Goal: Task Accomplishment & Management: Complete application form

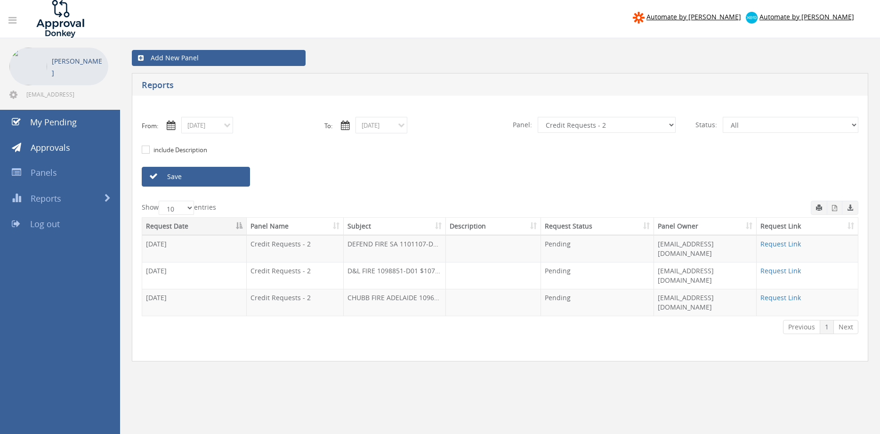
select select "number:9739"
click at [214, 130] on input "[DATE]" at bounding box center [207, 125] width 52 height 16
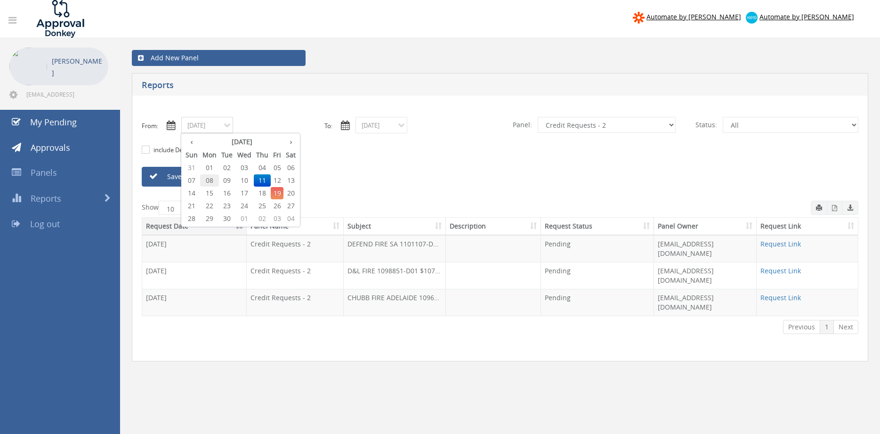
click at [211, 180] on span "08" at bounding box center [209, 180] width 19 height 12
type input "09/08/2025"
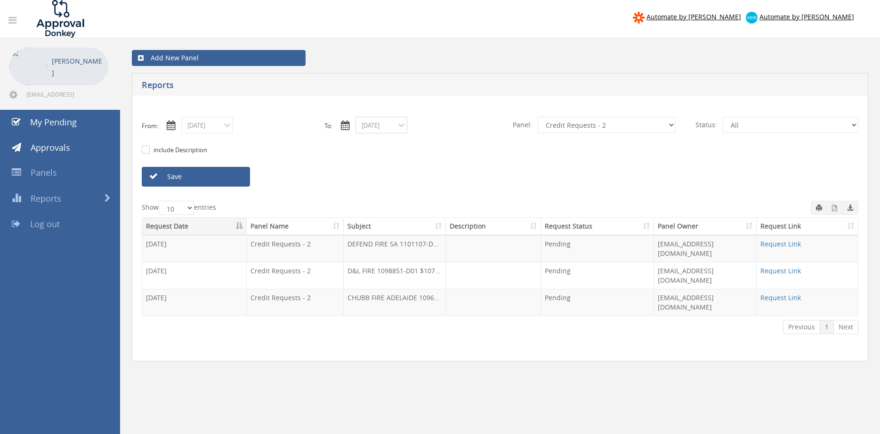
click at [378, 127] on input "09/11/2025" at bounding box center [381, 125] width 52 height 16
click at [381, 180] on span "08" at bounding box center [383, 180] width 19 height 12
type input "09/08/2025"
click at [538, 117] on select "All Alarm Credits RG - 3 NZ Utilities Cable and SAI Global NZ Alarms-1 NZ FX Pa…" at bounding box center [607, 125] width 138 height 16
select select "number:9741"
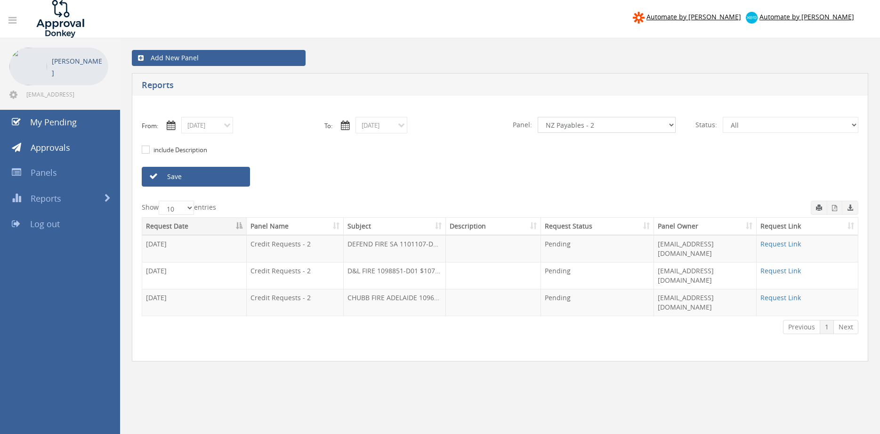
click option "NZ Payables - 2" at bounding box center [0, 0] width 0 height 0
click at [217, 173] on link "Save" at bounding box center [196, 177] width 108 height 20
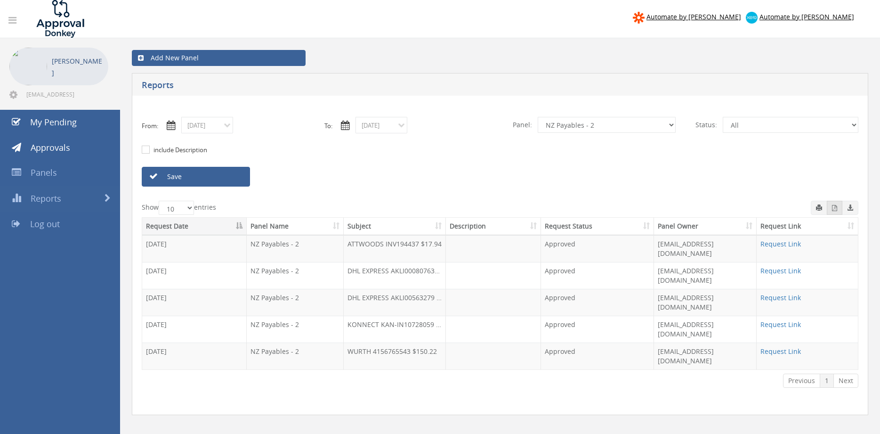
click at [832, 208] on icon "button" at bounding box center [834, 208] width 5 height 6
click at [213, 127] on input "09/08/2025" at bounding box center [207, 125] width 52 height 16
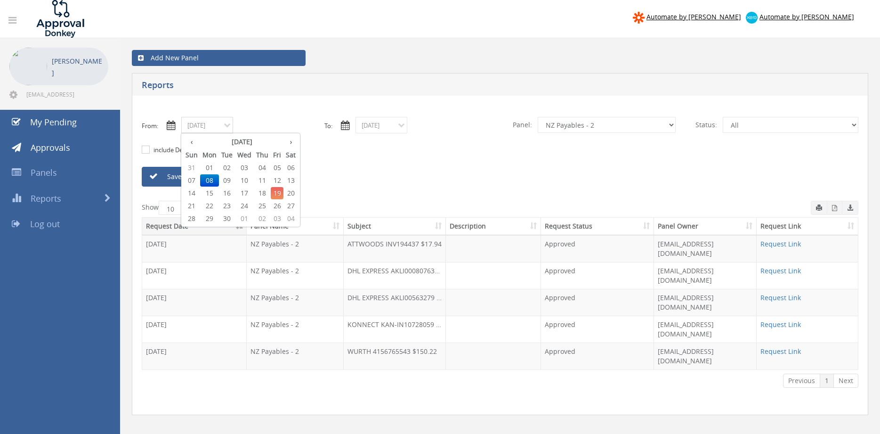
drag, startPoint x: 262, startPoint y: 180, endPoint x: 285, endPoint y: 175, distance: 23.2
click at [263, 180] on span "11" at bounding box center [262, 180] width 17 height 12
type input "09/11/2025"
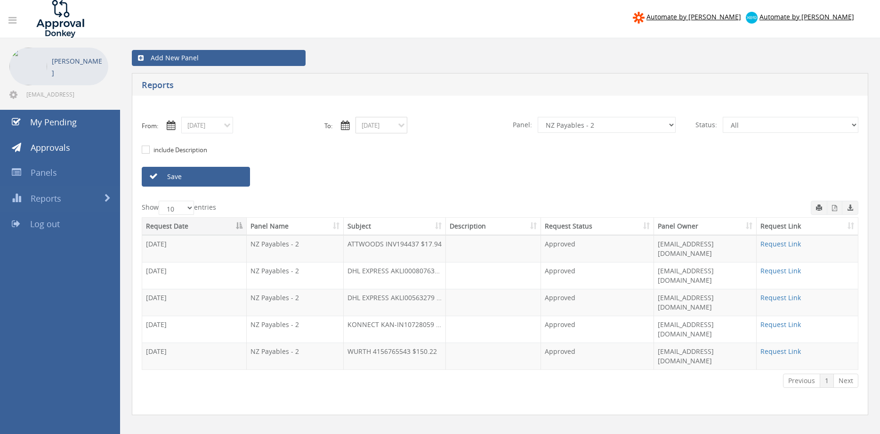
click at [368, 128] on input "09/08/2025" at bounding box center [381, 125] width 52 height 16
click at [437, 179] on span "11" at bounding box center [436, 180] width 17 height 12
type input "09/11/2025"
click at [237, 177] on link "Save" at bounding box center [196, 177] width 108 height 20
click at [836, 211] on span "button" at bounding box center [834, 208] width 5 height 8
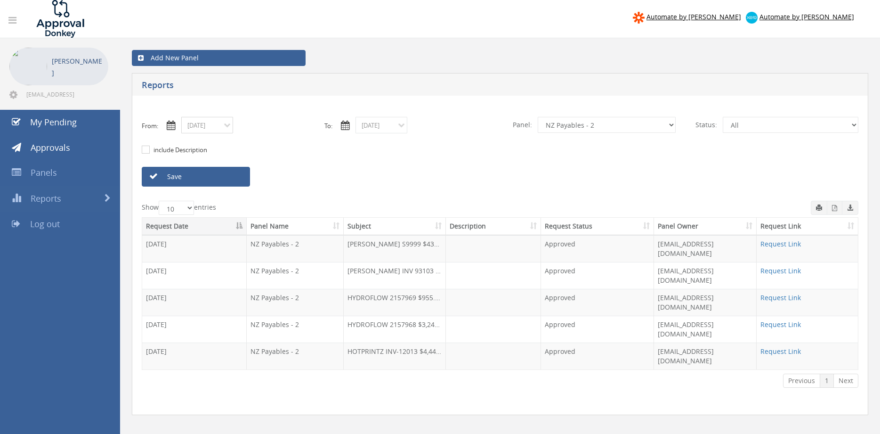
click at [203, 130] on input "09/11/2025" at bounding box center [207, 125] width 52 height 16
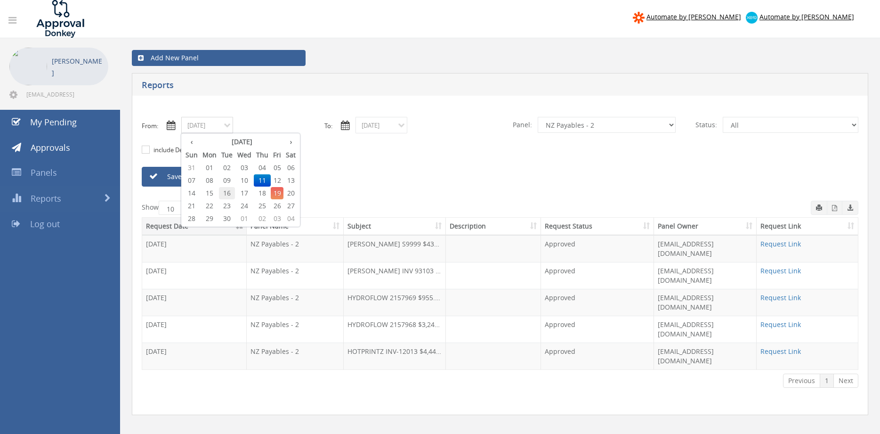
click at [231, 192] on span "16" at bounding box center [227, 193] width 16 height 12
type input "09/16/2025"
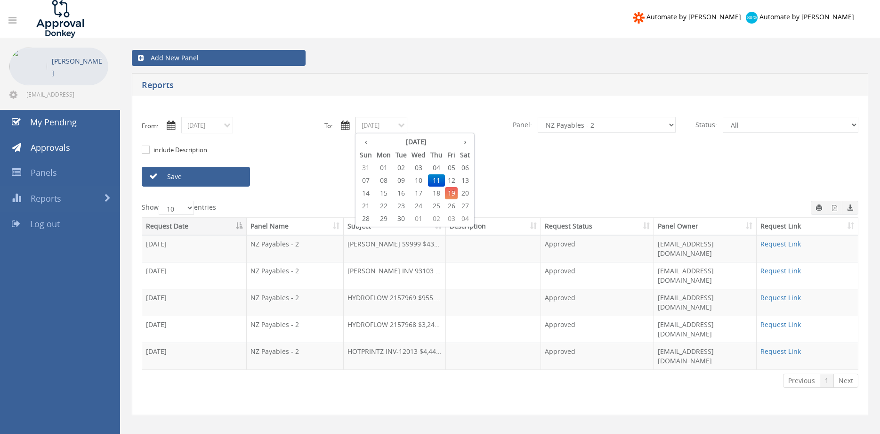
click at [375, 123] on input "09/11/2025" at bounding box center [381, 125] width 52 height 16
click at [402, 193] on span "16" at bounding box center [401, 193] width 16 height 12
type input "09/16/2025"
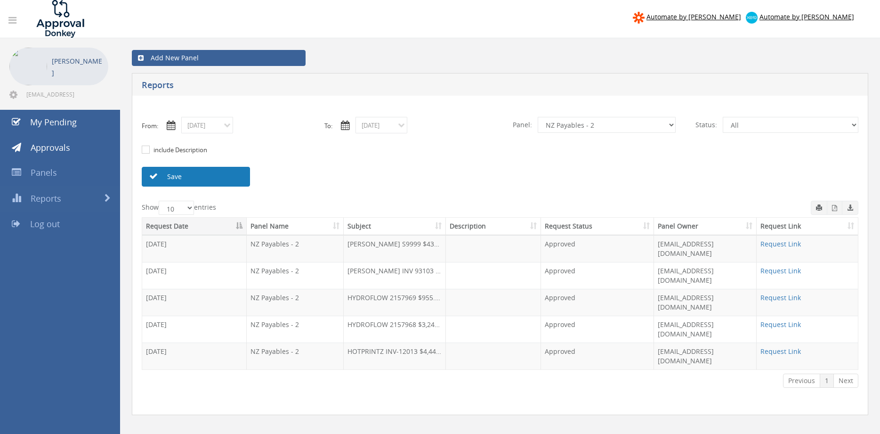
click at [229, 180] on link "Save" at bounding box center [196, 177] width 108 height 20
drag, startPoint x: 218, startPoint y: 123, endPoint x: 210, endPoint y: 132, distance: 11.7
click at [217, 124] on input "09/16/2025" at bounding box center [207, 125] width 52 height 16
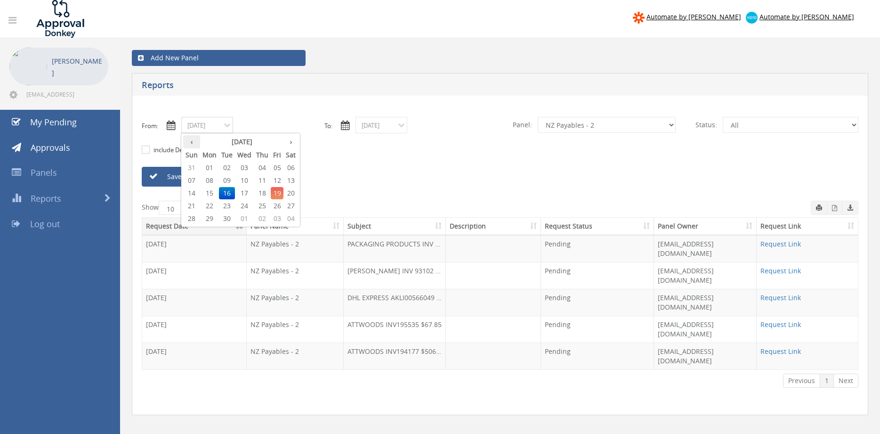
click at [193, 145] on th "‹" at bounding box center [191, 141] width 17 height 13
click at [244, 216] on span "27" at bounding box center [244, 218] width 19 height 12
type input "08/27/2025"
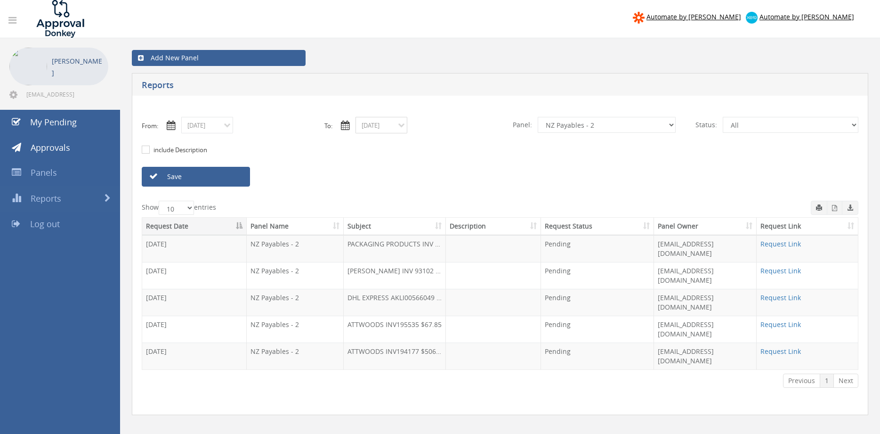
click at [375, 129] on input "09/16/2025" at bounding box center [381, 125] width 52 height 16
click at [363, 142] on th "‹" at bounding box center [365, 141] width 17 height 13
click at [419, 217] on span "27" at bounding box center [418, 218] width 19 height 12
type input "08/27/2025"
click at [238, 182] on link "Save" at bounding box center [196, 177] width 108 height 20
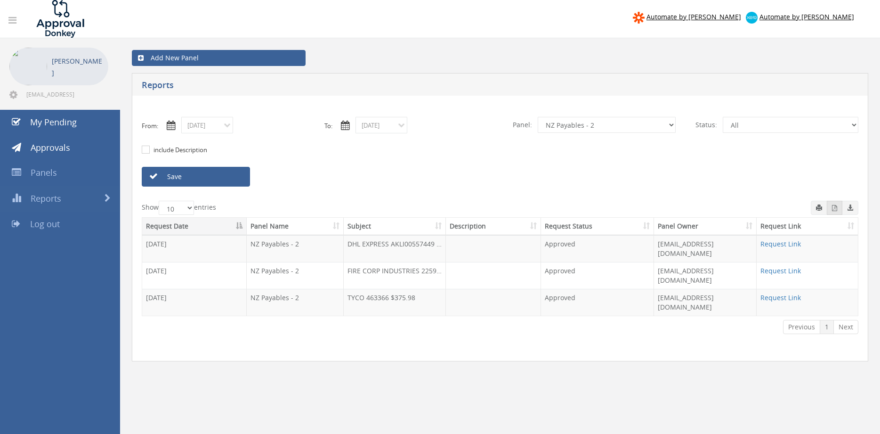
click at [833, 209] on icon "button" at bounding box center [834, 208] width 5 height 6
click at [217, 125] on input "08/27/2025" at bounding box center [207, 125] width 52 height 16
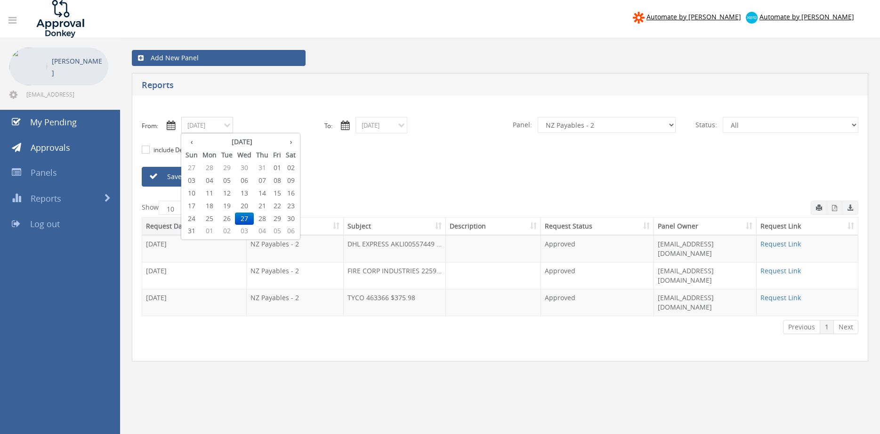
drag, startPoint x: 213, startPoint y: 193, endPoint x: 220, endPoint y: 193, distance: 7.1
click at [212, 193] on span "11" at bounding box center [209, 193] width 19 height 12
type input "08/11/2025"
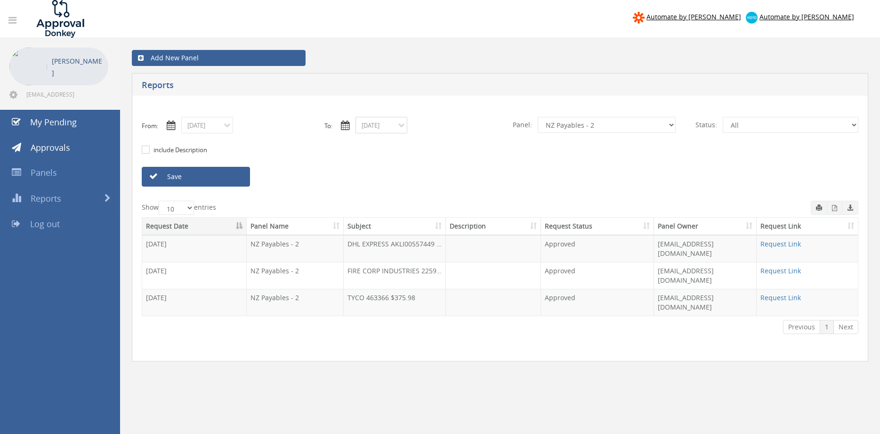
click at [371, 126] on input "08/27/2025" at bounding box center [381, 125] width 52 height 16
click at [468, 143] on th "›" at bounding box center [465, 141] width 15 height 13
click at [439, 180] on span "11" at bounding box center [436, 180] width 17 height 12
type input "09/11/2025"
click at [217, 127] on input "08/11/2025" at bounding box center [207, 125] width 52 height 16
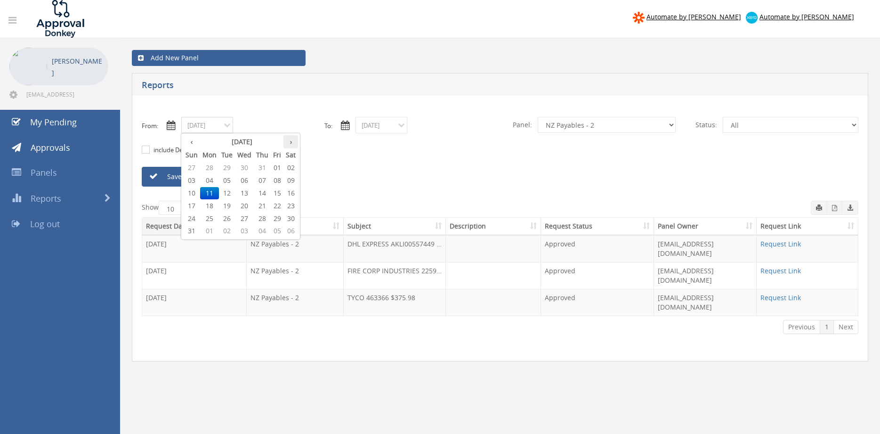
click at [290, 144] on th "›" at bounding box center [290, 141] width 15 height 13
type input "09/11/2025"
click at [262, 181] on span "11" at bounding box center [262, 180] width 17 height 12
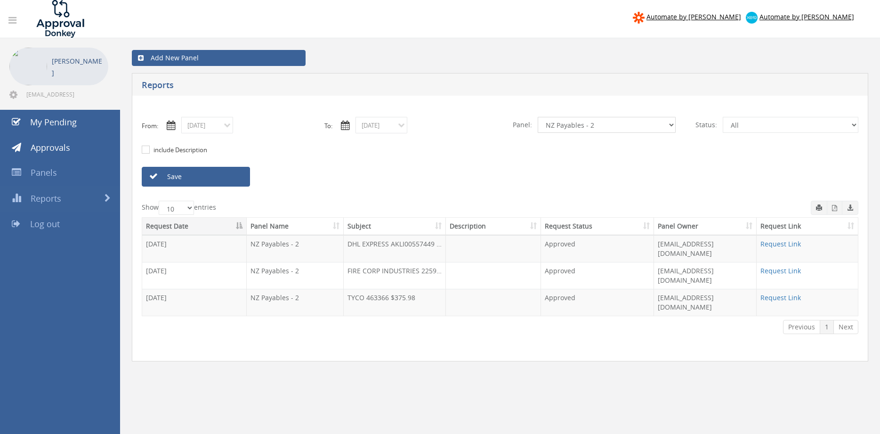
click at [538, 117] on select "All Alarm Credits RG - 3 NZ Utilities Cable and SAI Global NZ Alarms-1 NZ FX Pa…" at bounding box center [607, 125] width 138 height 16
click option "NZ Utilities" at bounding box center [0, 0] width 0 height 0
click at [225, 177] on link "Save" at bounding box center [196, 177] width 108 height 20
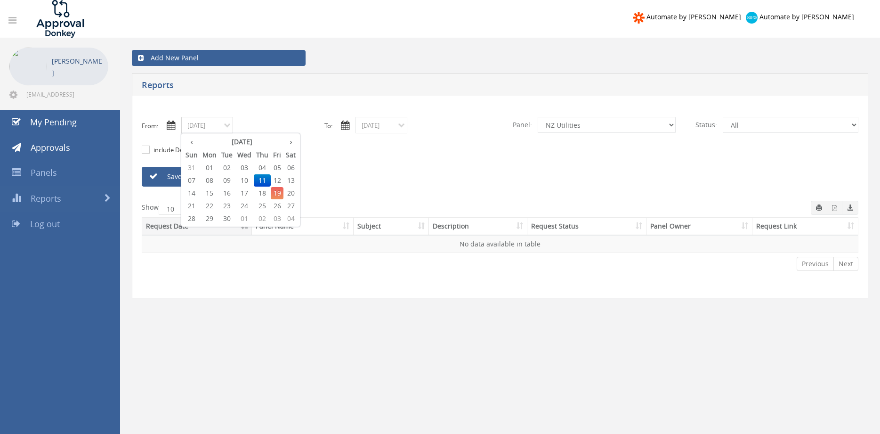
click at [211, 127] on input "09/11/2025" at bounding box center [207, 125] width 52 height 16
click at [266, 181] on span "11" at bounding box center [262, 180] width 17 height 12
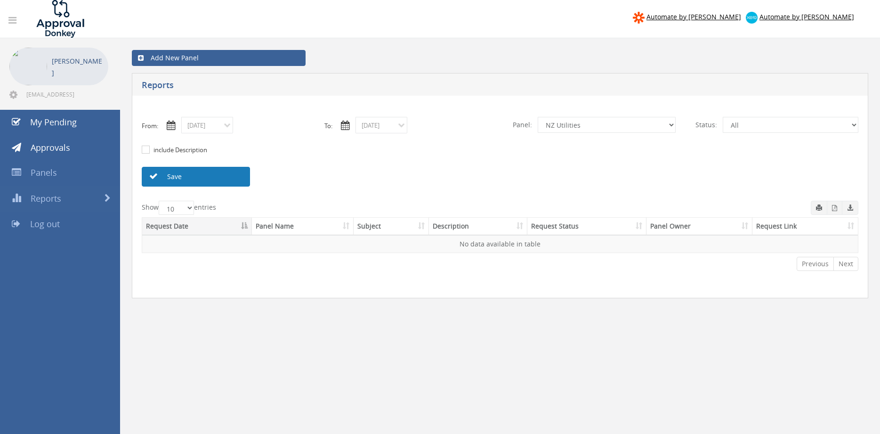
click at [237, 180] on link "Save" at bounding box center [196, 177] width 108 height 20
click at [538, 117] on select "All Alarm Credits RG - 3 NZ Utilities Cable and SAI Global NZ Alarms-1 NZ FX Pa…" at bounding box center [607, 125] width 138 height 16
select select "number:9744"
click option "Flamestop Utilities" at bounding box center [0, 0] width 0 height 0
click at [229, 180] on link "Save" at bounding box center [196, 177] width 108 height 20
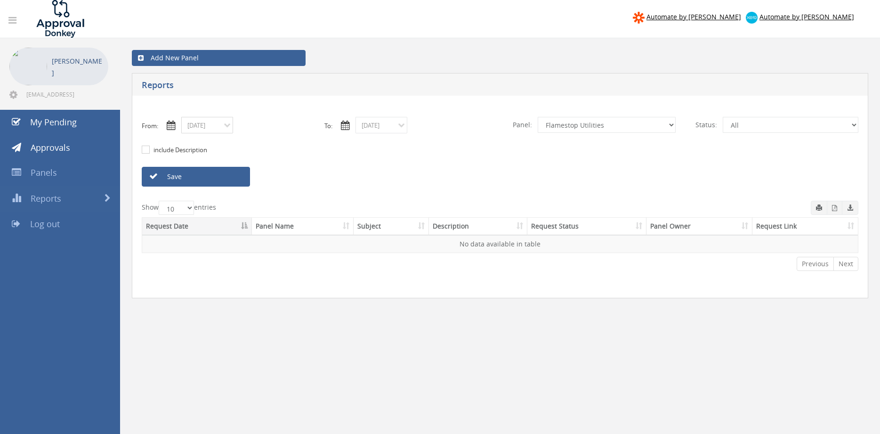
click at [226, 131] on input "09/11/2025" at bounding box center [207, 125] width 52 height 16
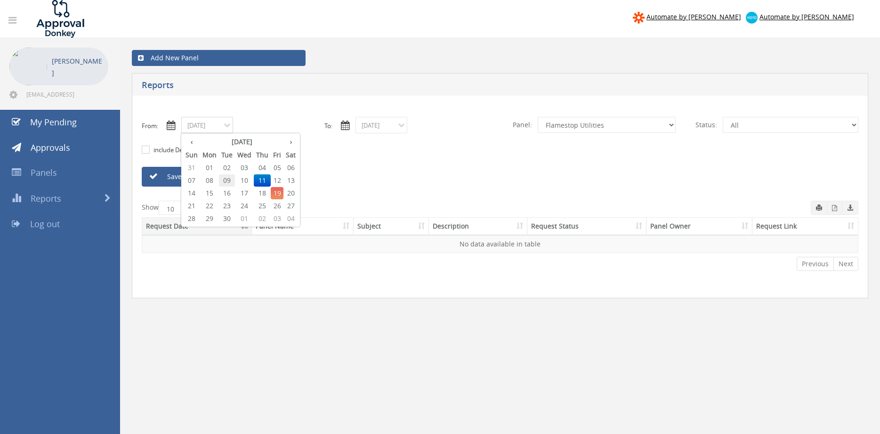
click at [228, 181] on span "09" at bounding box center [227, 180] width 16 height 12
type input "09/09/2025"
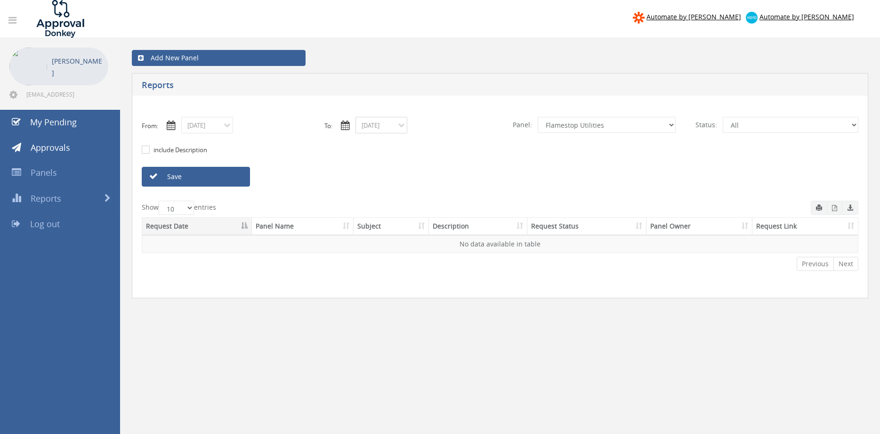
click at [368, 128] on input "09/11/2025" at bounding box center [381, 125] width 52 height 16
click at [402, 180] on span "09" at bounding box center [401, 180] width 16 height 12
type input "09/09/2025"
click at [225, 174] on link "Save" at bounding box center [196, 177] width 108 height 20
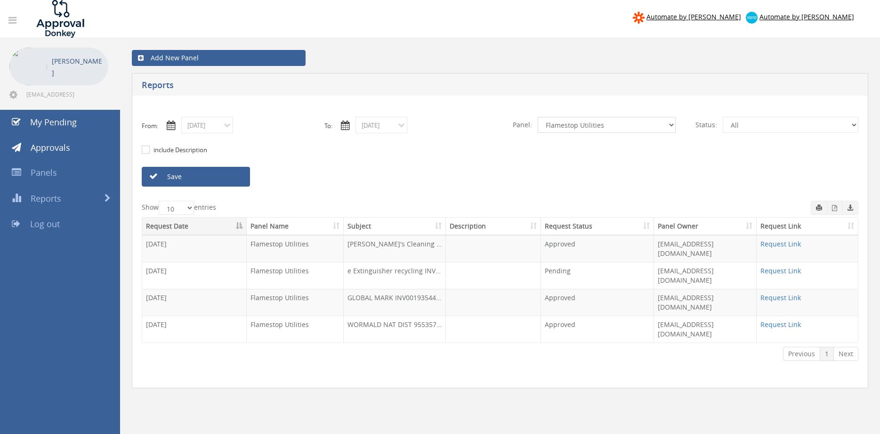
click at [538, 117] on select "All Alarm Credits RG - 3 NZ Utilities Cable and SAI Global NZ Alarms-1 NZ FX Pa…" at bounding box center [607, 125] width 138 height 16
select select "number:13141"
click option "NZ Utilities" at bounding box center [0, 0] width 0 height 0
click at [240, 178] on link "Save" at bounding box center [196, 177] width 108 height 20
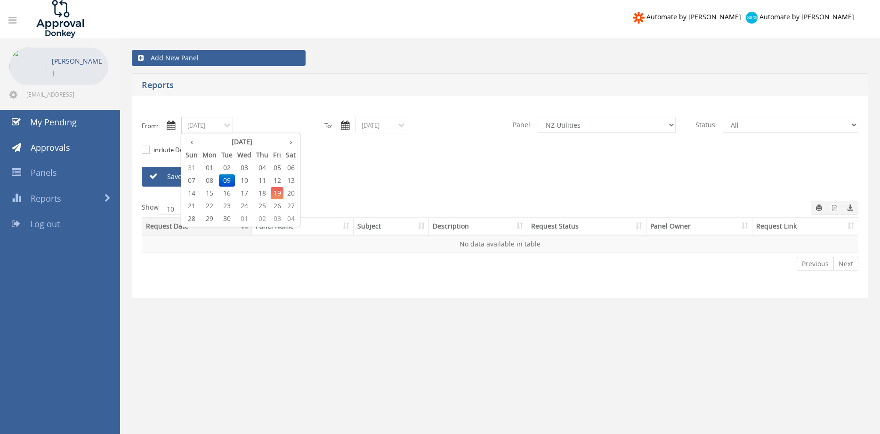
click at [217, 128] on input "09/09/2025" at bounding box center [207, 125] width 52 height 16
click at [265, 179] on span "11" at bounding box center [262, 180] width 17 height 12
type input "09/11/2025"
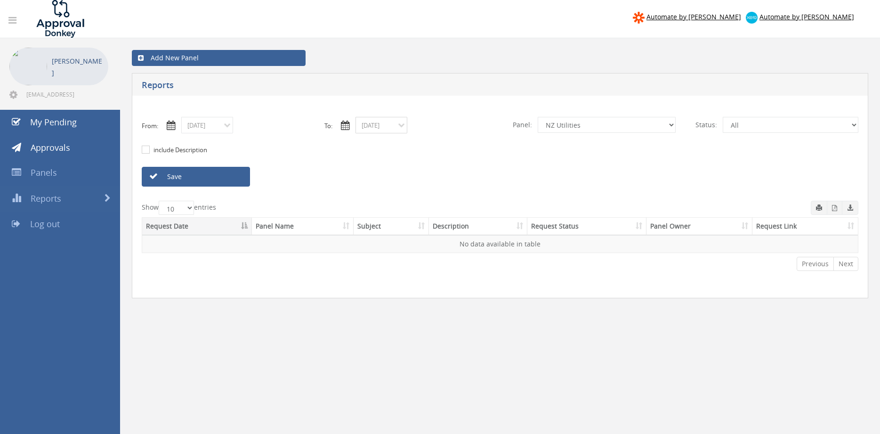
click at [373, 123] on input "09/09/2025" at bounding box center [381, 125] width 52 height 16
click at [442, 180] on span "11" at bounding box center [436, 180] width 17 height 12
type input "09/11/2025"
click at [234, 178] on link "Save" at bounding box center [196, 177] width 108 height 20
click at [538, 117] on select "All Alarm Credits RG - 3 NZ Utilities Cable and SAI Global NZ Alarms-1 NZ FX Pa…" at bounding box center [607, 125] width 138 height 16
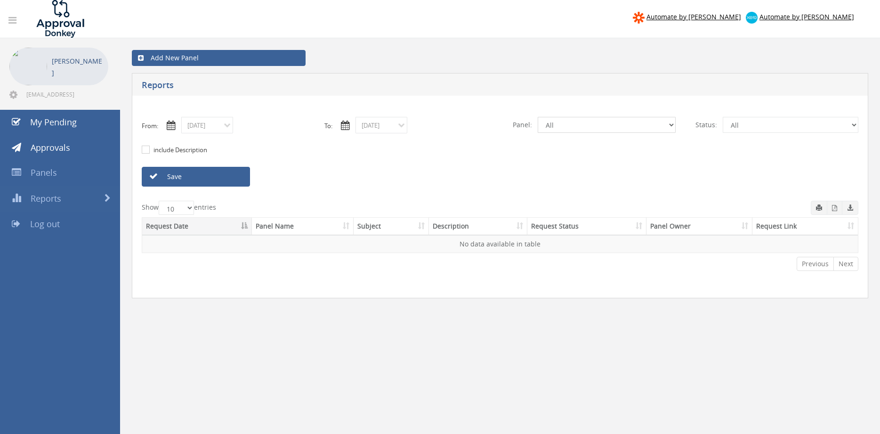
click option "All" at bounding box center [0, 0] width 0 height 0
click at [234, 178] on link "Save" at bounding box center [196, 177] width 108 height 20
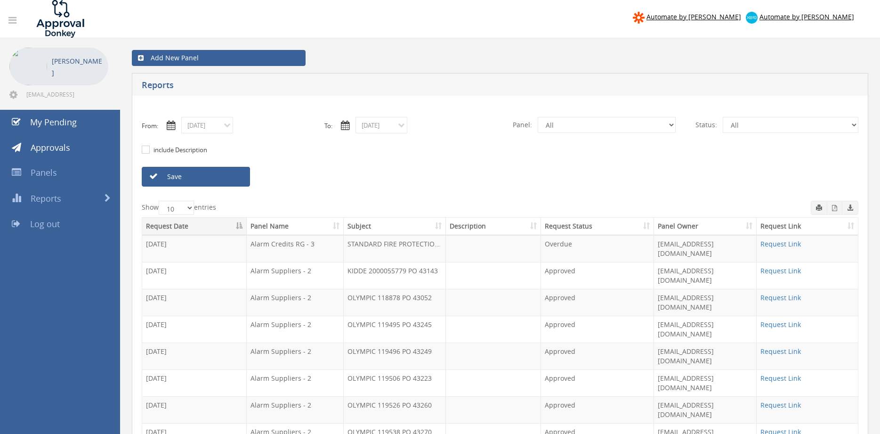
click at [538, 117] on select "All Alarm Credits RG - 3 NZ Utilities Cable and SAI Global NZ Alarms-1 NZ FX Pa…" at bounding box center [607, 125] width 138 height 16
click option "NZ Payables - 2" at bounding box center [0, 0] width 0 height 0
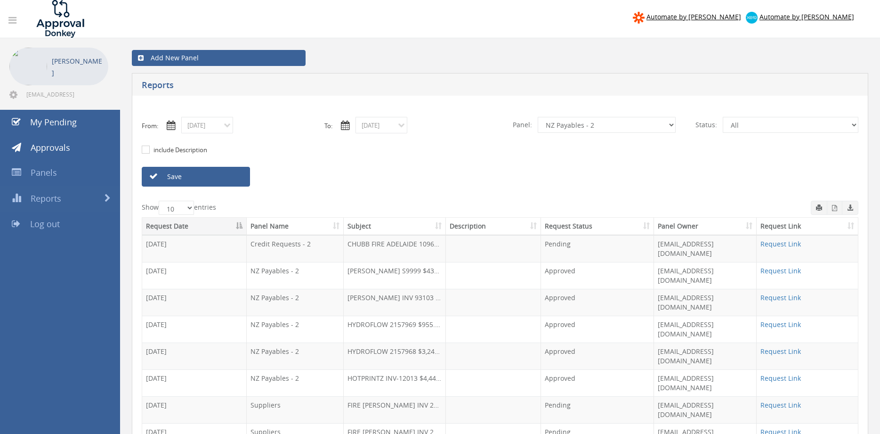
click at [213, 177] on link "Save" at bounding box center [196, 177] width 108 height 20
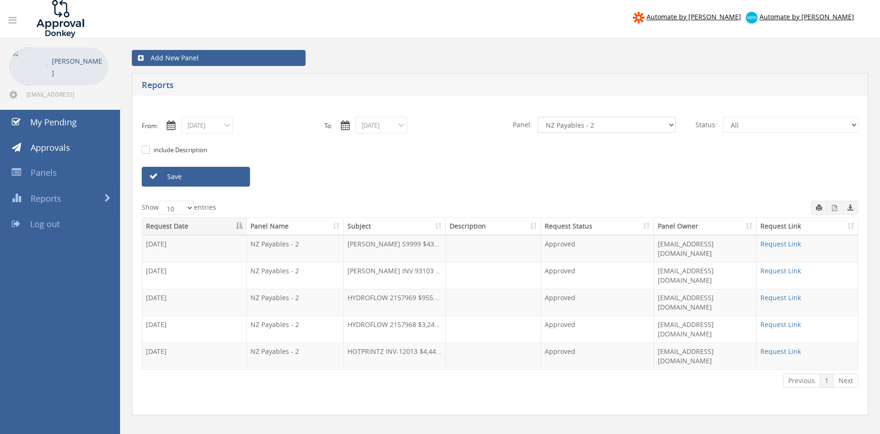
click at [538, 117] on select "All Alarm Credits RG - 3 NZ Utilities Cable and SAI Global NZ Alarms-1 NZ FX Pa…" at bounding box center [607, 125] width 138 height 16
select select "number:0"
click option "All" at bounding box center [0, 0] width 0 height 0
click at [231, 181] on link "Save" at bounding box center [196, 177] width 108 height 20
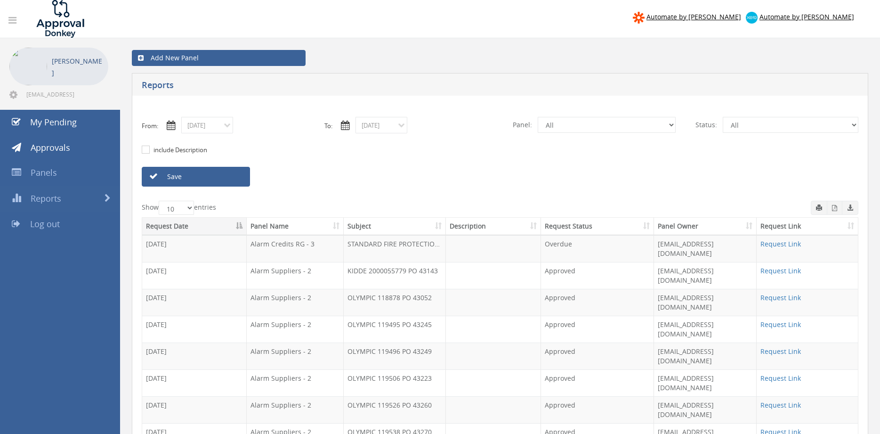
click at [844, 421] on div "Show 10 25 50 100 entries Request Date Panel Name Subject Description Request S…" at bounding box center [500, 357] width 716 height 312
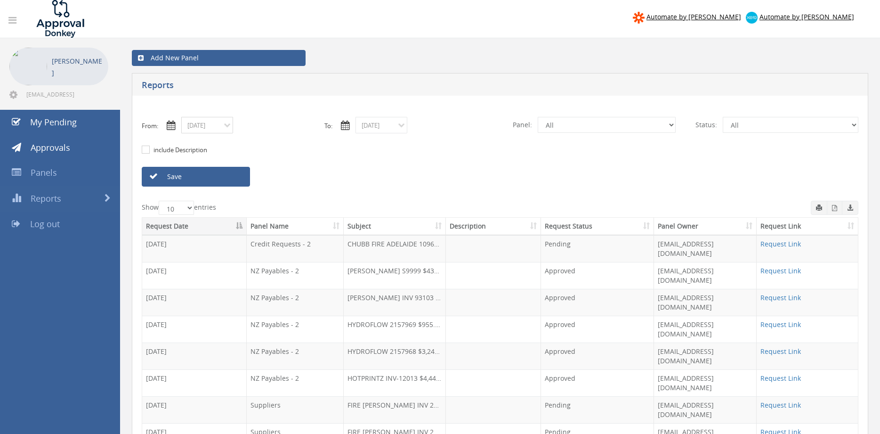
click at [219, 130] on input "09/11/2025" at bounding box center [207, 125] width 52 height 16
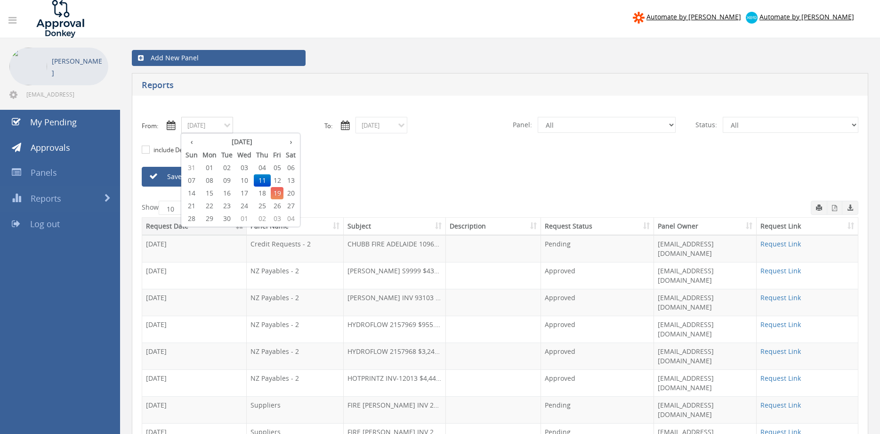
click at [212, 166] on span "01" at bounding box center [209, 167] width 19 height 12
type input "09/01/2025"
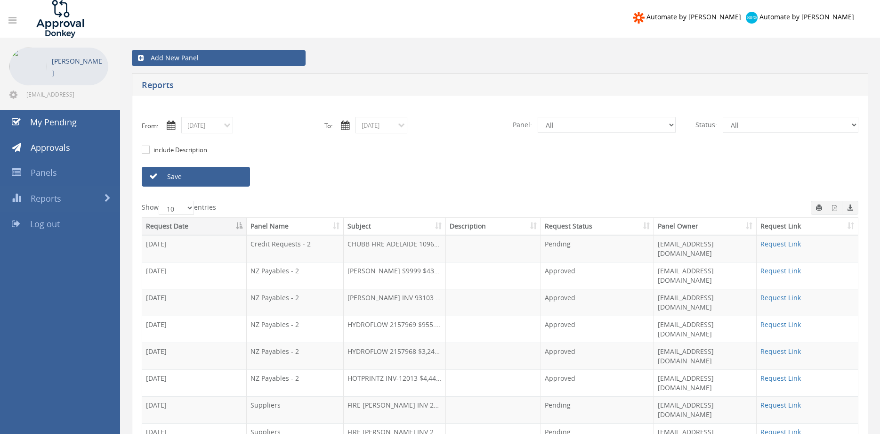
click at [223, 176] on link "Save" at bounding box center [196, 177] width 108 height 20
click at [363, 229] on th "Subject" at bounding box center [395, 225] width 102 height 17
click at [538, 117] on select "All Alarm Credits RG - 3 NZ Utilities Cable and SAI Global NZ Alarms-1 NZ FX Pa…" at bounding box center [607, 125] width 138 height 16
select select "number:13141"
click option "NZ Utilities" at bounding box center [0, 0] width 0 height 0
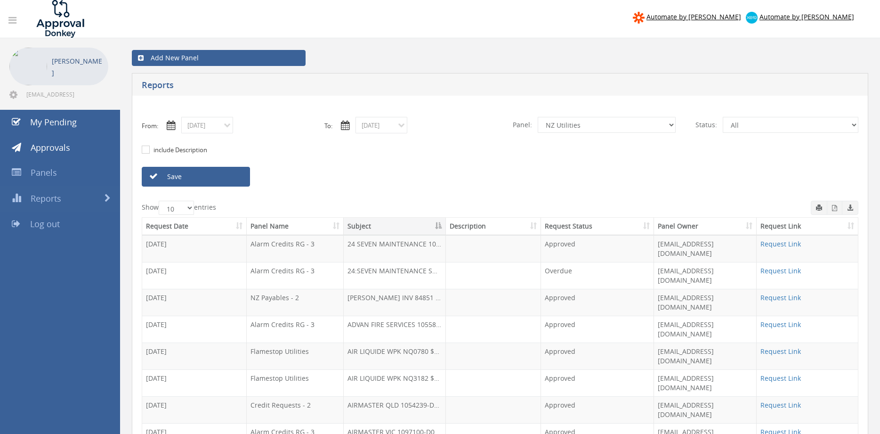
click at [234, 176] on link "Save" at bounding box center [196, 177] width 108 height 20
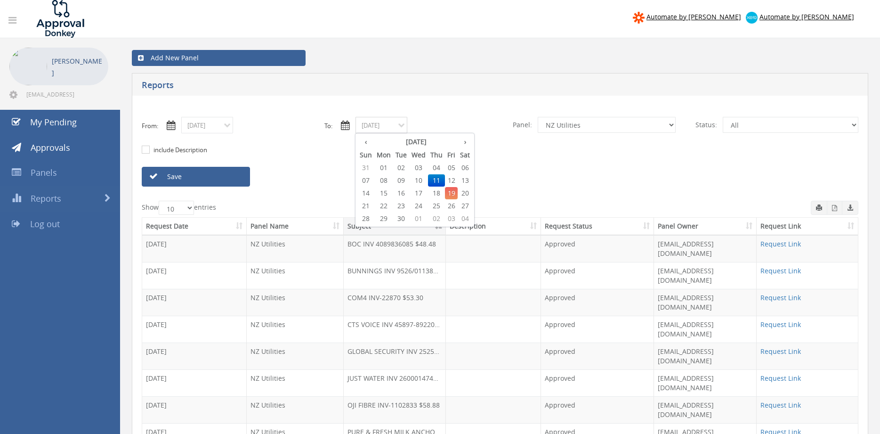
click at [389, 129] on input "09/11/2025" at bounding box center [381, 125] width 52 height 16
click at [453, 194] on span "19" at bounding box center [451, 193] width 13 height 12
type input "09/19/2025"
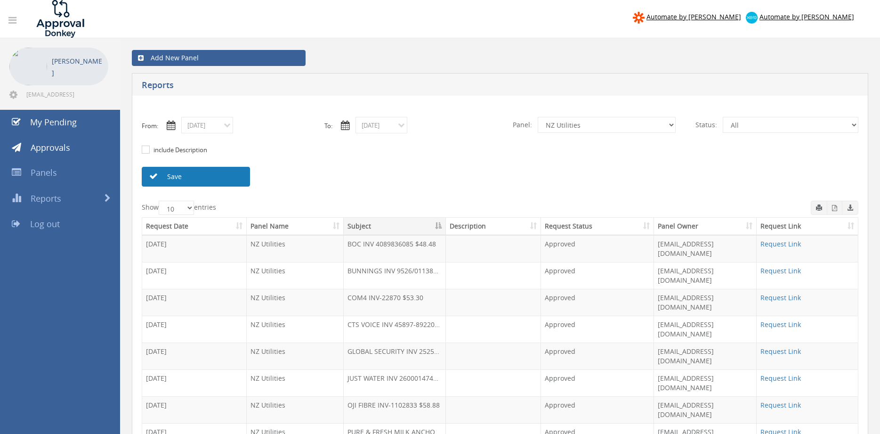
click at [226, 177] on link "Save" at bounding box center [196, 177] width 108 height 20
click at [791, 427] on link "Previous" at bounding box center [787, 434] width 37 height 14
click at [538, 117] on select "All Alarm Credits RG - 3 NZ Utilities Cable and SAI Global NZ Alarms-1 NZ FX Pa…" at bounding box center [607, 125] width 138 height 16
select select "number:0"
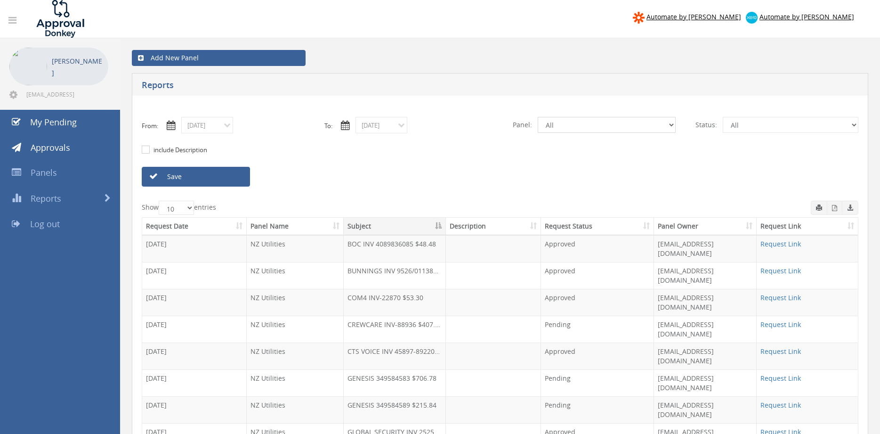
click option "All" at bounding box center [0, 0] width 0 height 0
click at [195, 184] on link "Save" at bounding box center [196, 177] width 108 height 20
click at [310, 228] on th "Panel Name" at bounding box center [295, 225] width 97 height 17
click at [352, 226] on th "Subject" at bounding box center [395, 225] width 102 height 17
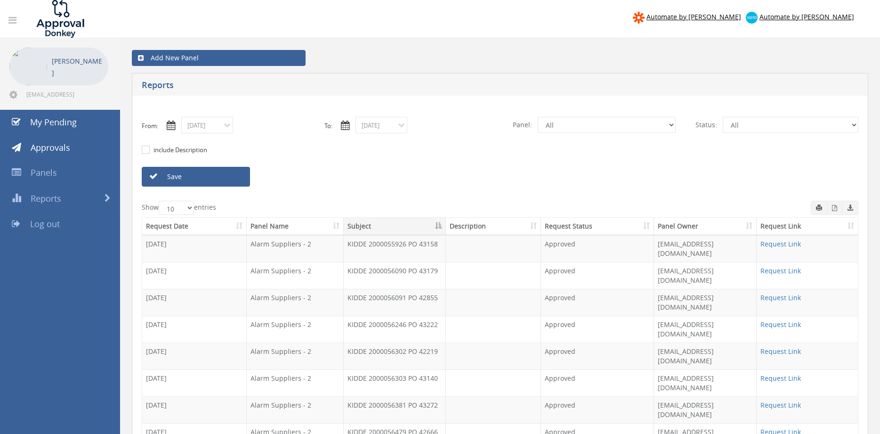
click at [212, 125] on input "09/01/2025" at bounding box center [207, 125] width 52 height 16
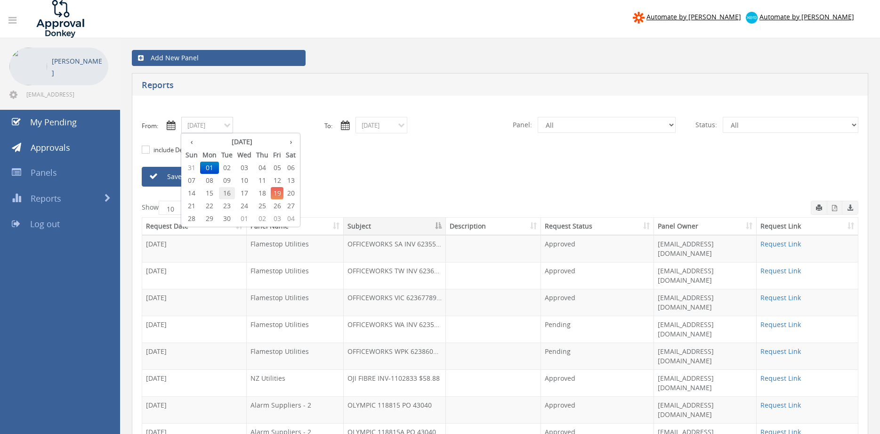
click at [229, 192] on span "16" at bounding box center [227, 193] width 16 height 12
type input "09/16/2025"
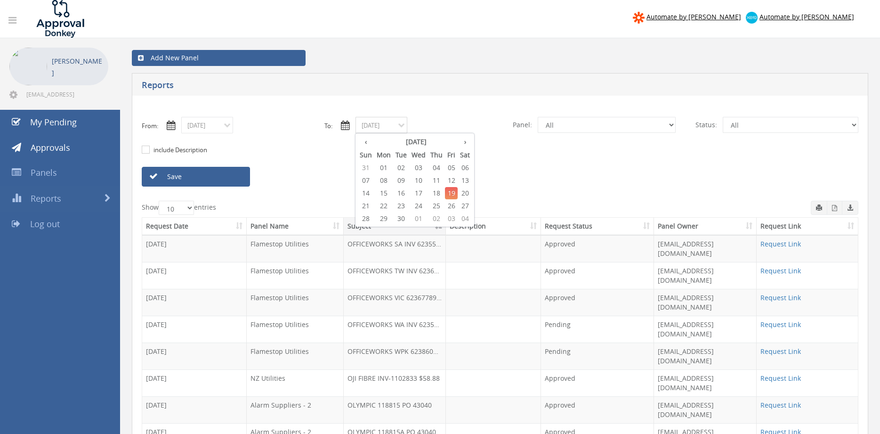
click at [376, 126] on input "09/19/2025" at bounding box center [381, 125] width 52 height 16
click at [403, 193] on span "16" at bounding box center [401, 193] width 16 height 12
type input "09/16/2025"
click at [538, 117] on select "All Alarm Credits RG - 3 NZ Utilities Cable and SAI Global NZ Alarms-1 NZ FX Pa…" at bounding box center [607, 125] width 138 height 16
select select "number:13141"
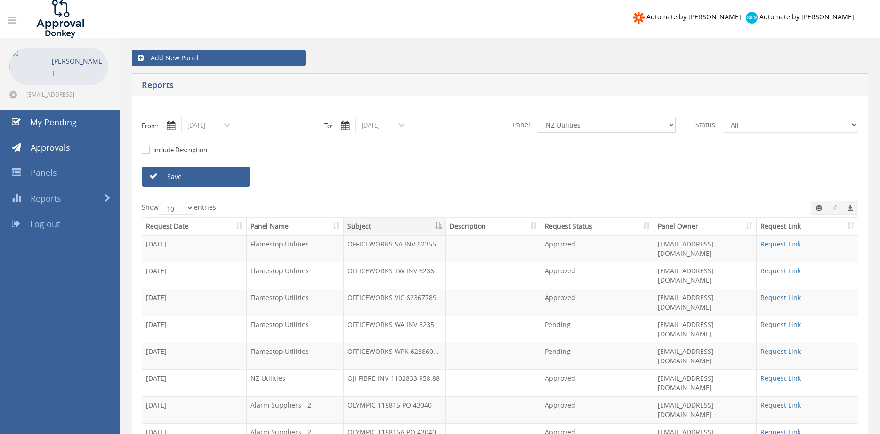
click option "NZ Utilities" at bounding box center [0, 0] width 0 height 0
click at [228, 181] on link "Save" at bounding box center [196, 177] width 108 height 20
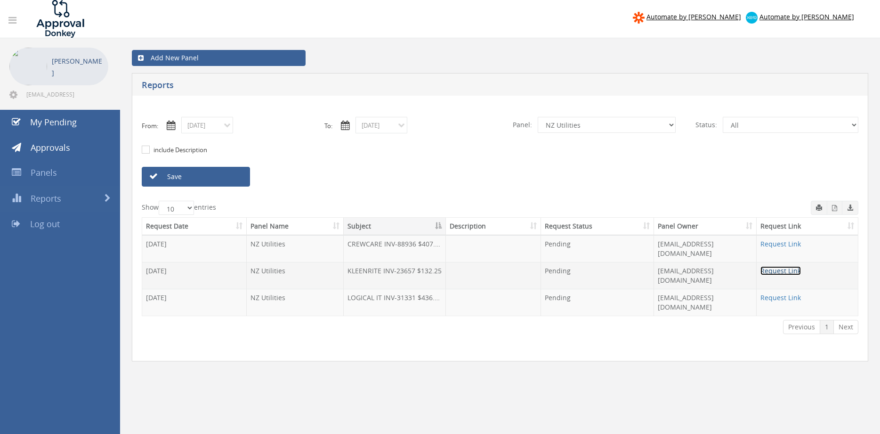
click at [770, 266] on link "Request Link" at bounding box center [780, 270] width 40 height 9
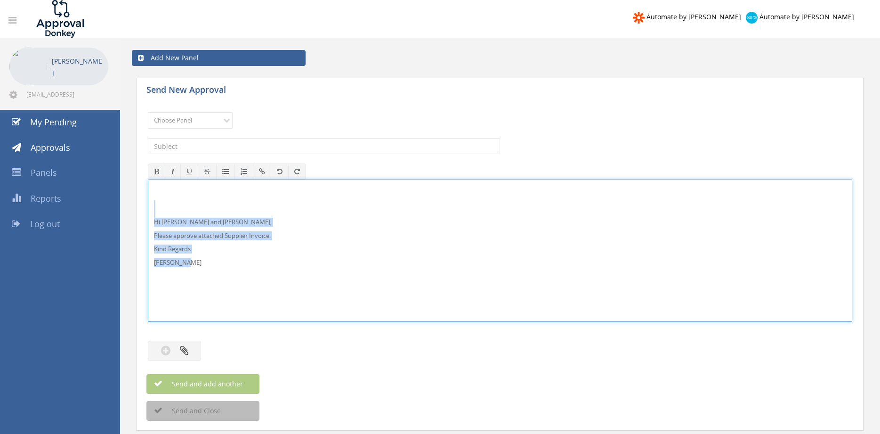
drag, startPoint x: 195, startPoint y: 269, endPoint x: 151, endPoint y: 209, distance: 74.0
click at [151, 209] on div "Hi Paul and Ben, Please approve attached Supplier Invoice. Kind Regards Pam Wal…" at bounding box center [499, 250] width 703 height 141
copy div "Hi Paul and Ben, Please approve attached Supplier Invoice. Kind Regards Pam Wal…"
click at [148, 112] on select "Choose Panel Alarm Credits RG - 3 NZ Utilities Cable and SAI Global NZ Alarms-1…" at bounding box center [190, 120] width 85 height 16
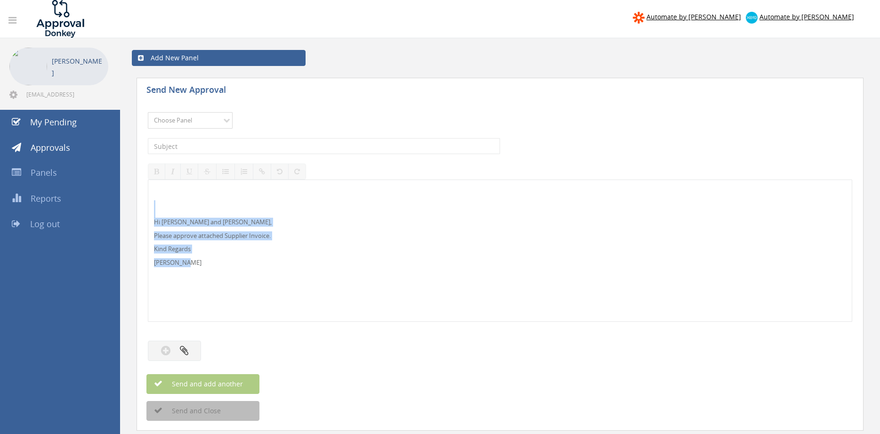
select select "13141"
click option "NZ Utilities" at bounding box center [0, 0] width 0 height 0
click at [198, 151] on input "text" at bounding box center [324, 146] width 352 height 16
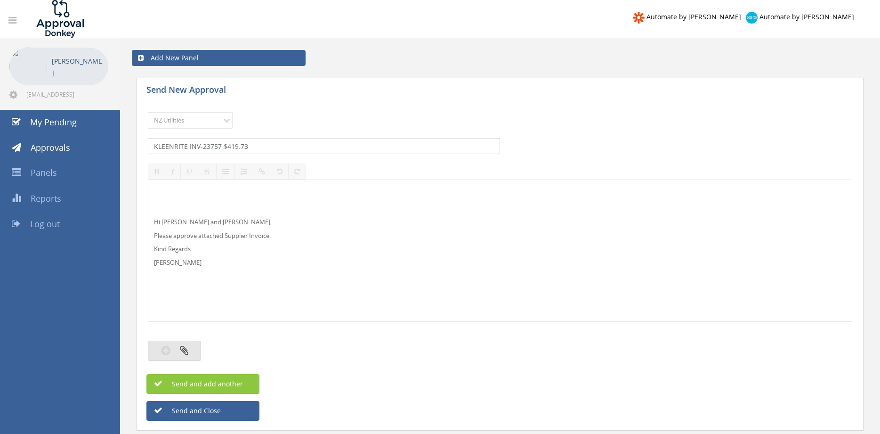
type input "KLEENRITE INV-23757 $419.73"
click at [188, 350] on button "button" at bounding box center [174, 350] width 53 height 20
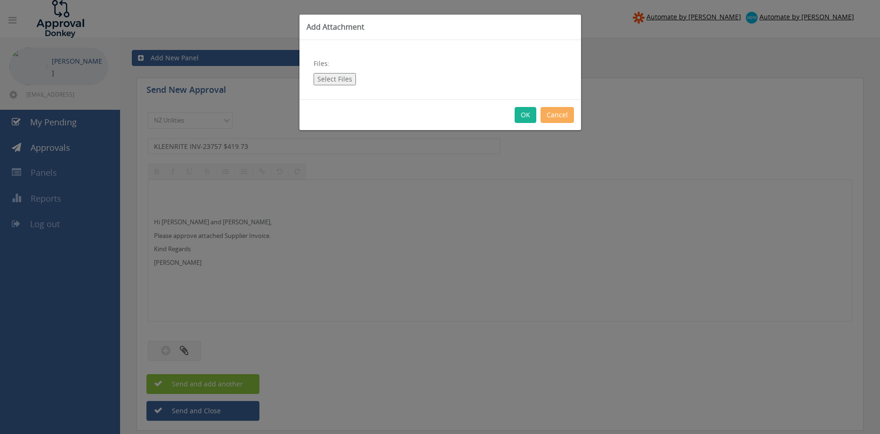
click at [325, 82] on button "Select Files" at bounding box center [335, 79] width 42 height 12
type input "C:\fakepath\KLEENRITE INV-23757 01.09.25.pdf"
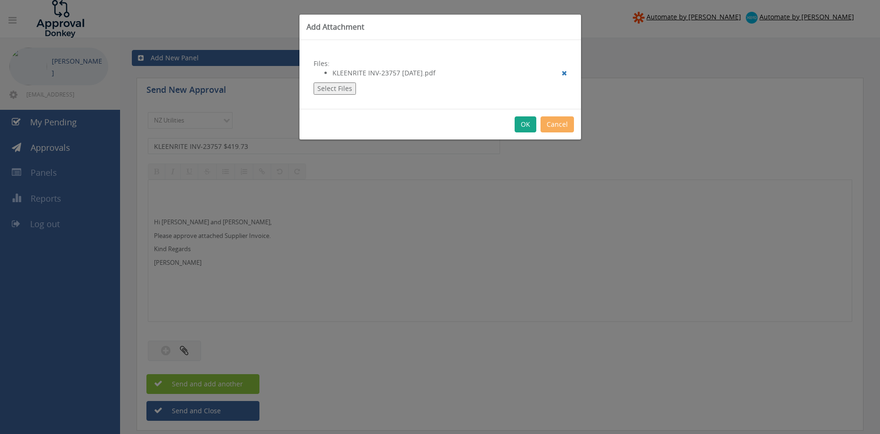
click at [526, 128] on button "OK" at bounding box center [526, 124] width 22 height 16
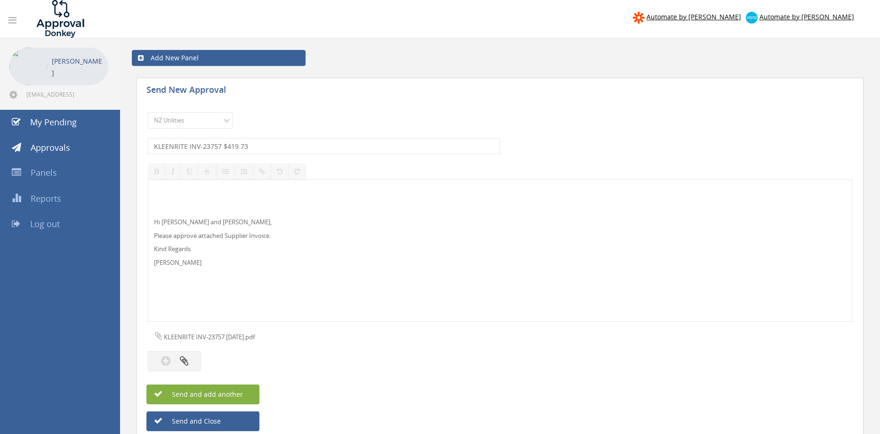
click at [228, 394] on span "Send and add another" at bounding box center [197, 393] width 91 height 9
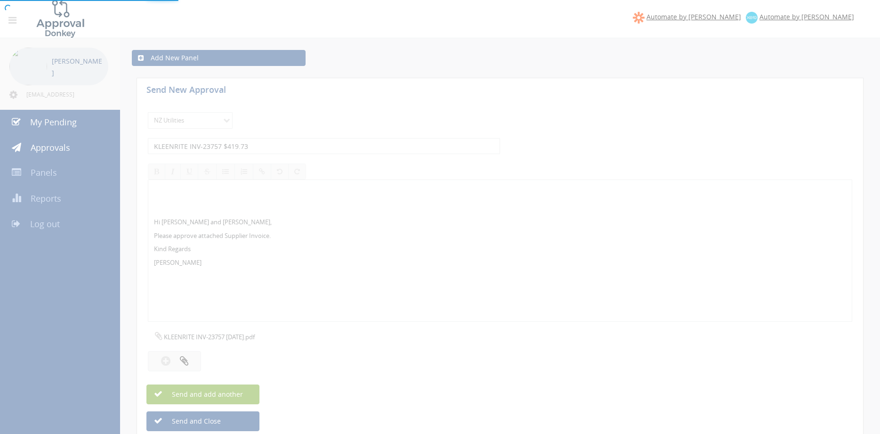
select select
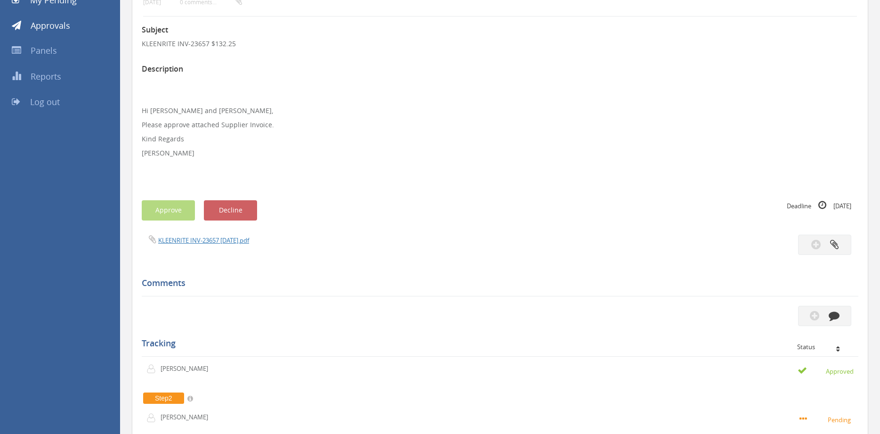
scroll to position [128, 0]
